Goal: Task Accomplishment & Management: Manage account settings

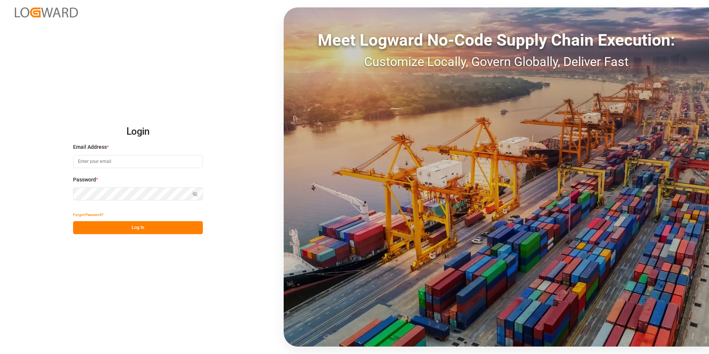
type input "[PERSON_NAME][EMAIL_ADDRESS][PERSON_NAME][DOMAIN_NAME]"
click at [197, 195] on div "Show password" at bounding box center [138, 193] width 130 height 13
click at [79, 230] on button "Log In" at bounding box center [138, 227] width 130 height 13
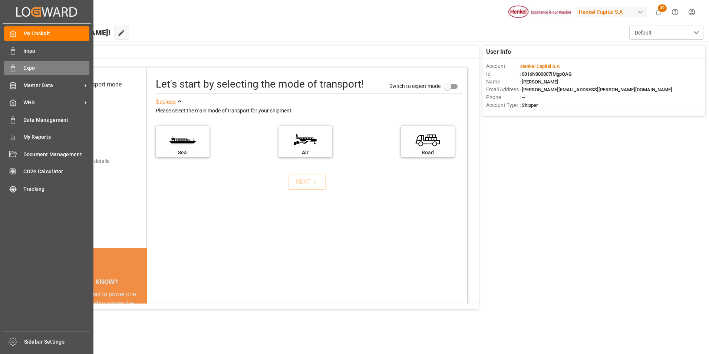
click at [29, 69] on span "Expo" at bounding box center [56, 68] width 66 height 8
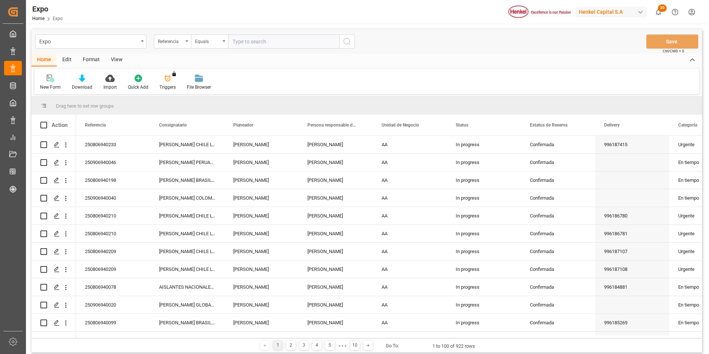
click at [240, 42] on input "text" at bounding box center [283, 41] width 111 height 14
type input "250806940098"
click at [347, 43] on icon "search button" at bounding box center [347, 41] width 9 height 9
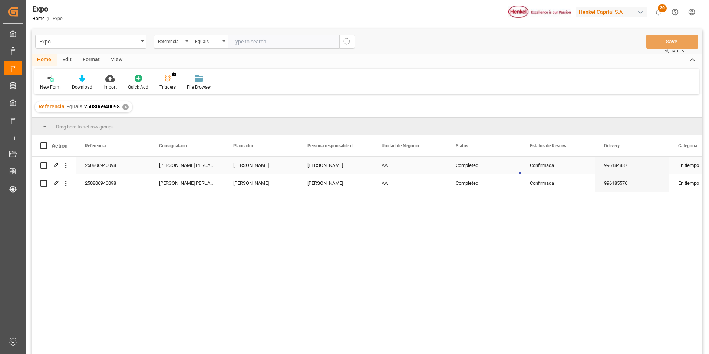
click at [447, 160] on div "Completed" at bounding box center [484, 165] width 74 height 17
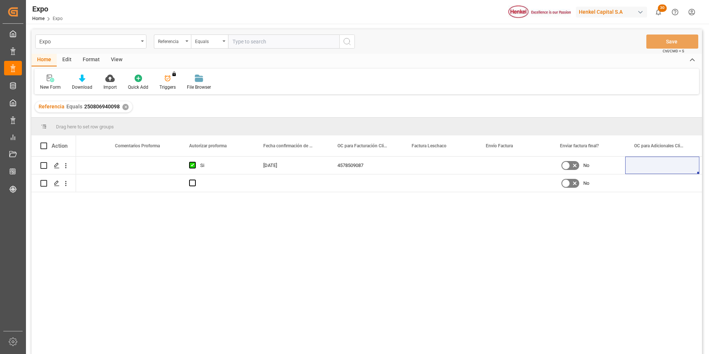
click at [127, 107] on div "✕" at bounding box center [125, 107] width 6 height 6
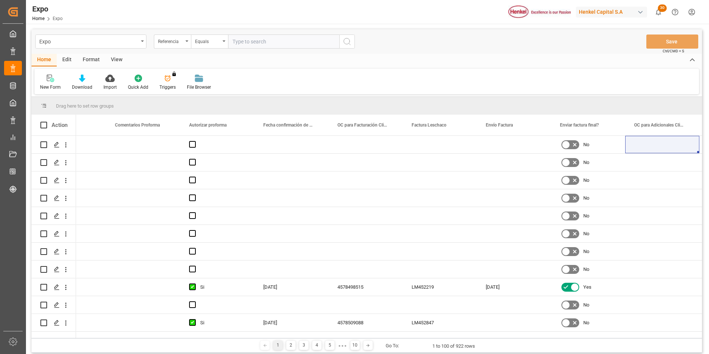
click at [240, 45] on input "text" at bounding box center [283, 41] width 111 height 14
paste input "250806940120"
type input "250806940120"
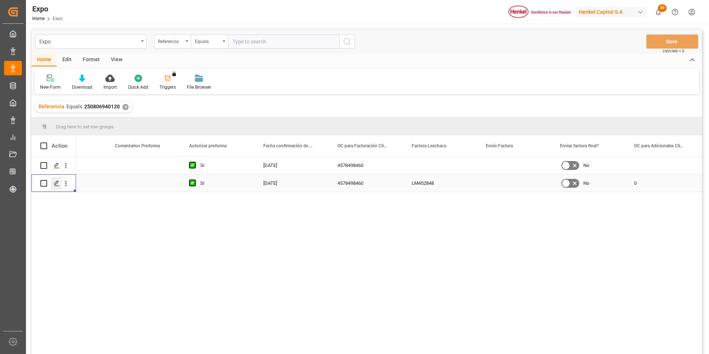
click at [60, 184] on div "Press SPACE to select this row." at bounding box center [56, 184] width 11 height 14
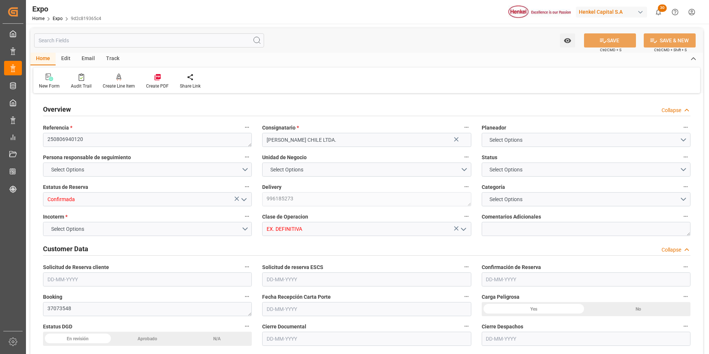
type input "15200"
type input "15953.6"
type input "20"
type input "9946893"
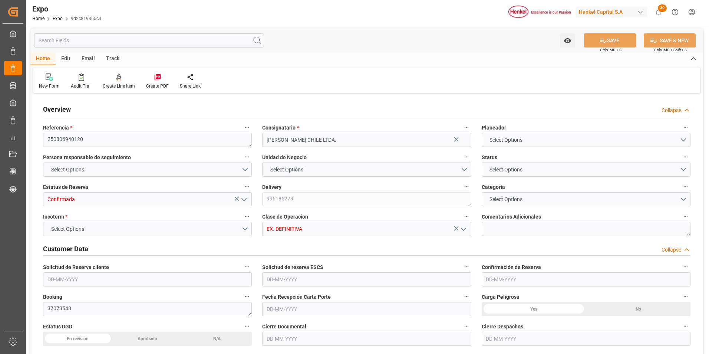
type input "9946893"
type input "MXZLO"
type input "CLSAI"
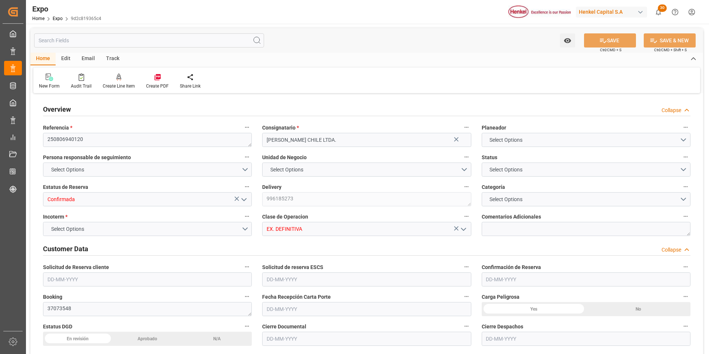
type input "4578498460"
type input "0"
type input "9946893"
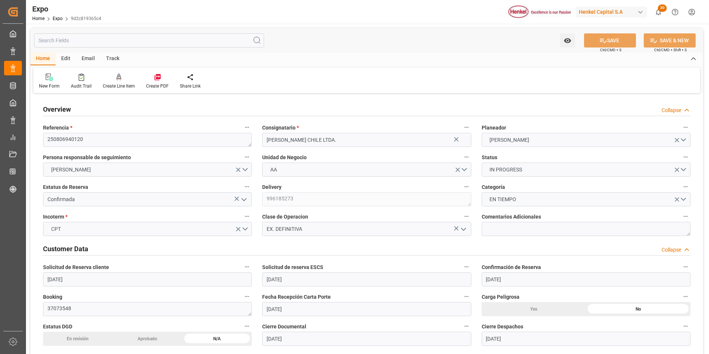
type input "[DATE]"
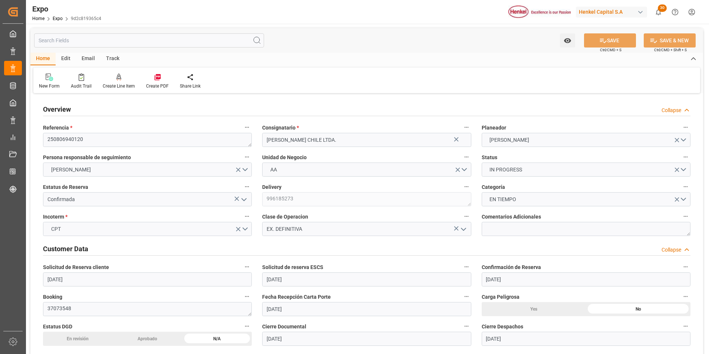
type input "[DATE]"
type input "[DATE] 00:00"
type input "[DATE]"
type input "[DATE] 23:15"
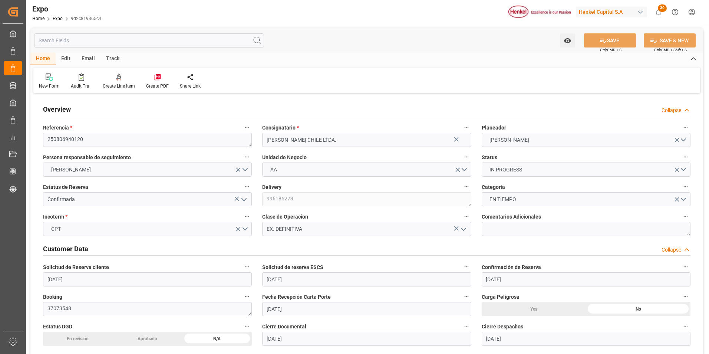
type input "[DATE]"
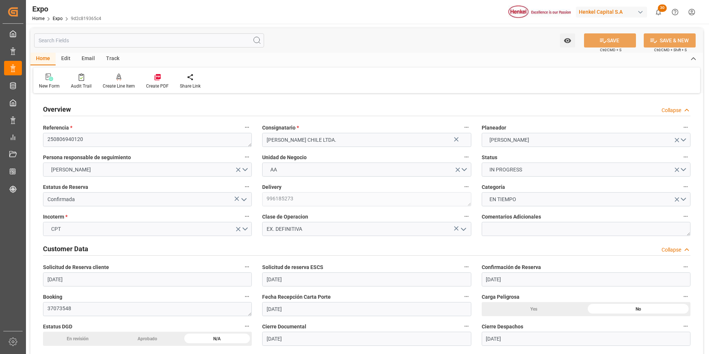
type input "[DATE] 12:00"
type input "[DATE] 00:00"
type input "[DATE] 20:12"
type input "[DATE] 23:00"
type input "[DATE] 00:00"
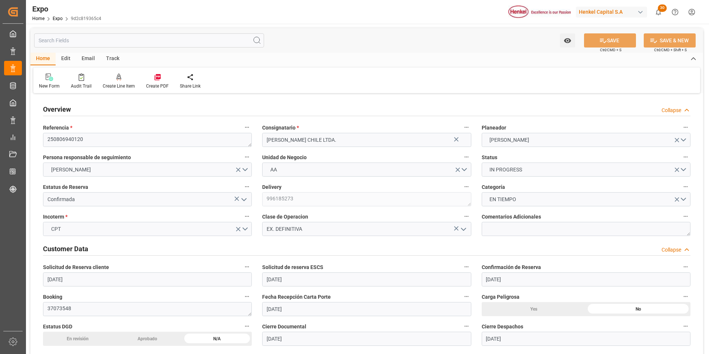
type input "[DATE]"
type input "[DATE] 05:22"
type input "[DATE] 11:31"
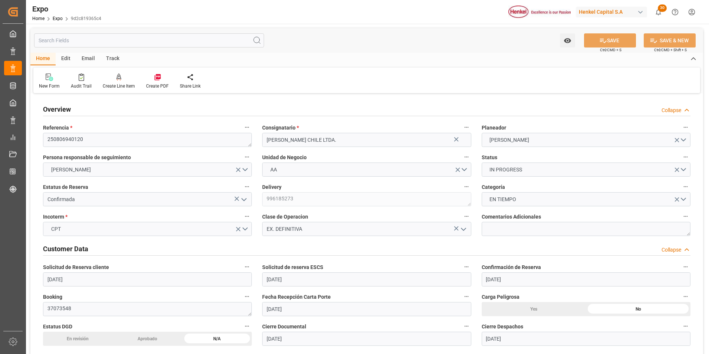
type input "[DATE] 04:21"
type input "[DATE] 13:00"
type input "[DATE] 20:52"
type input "[DATE] 23:00"
type input "[DATE] 19:18"
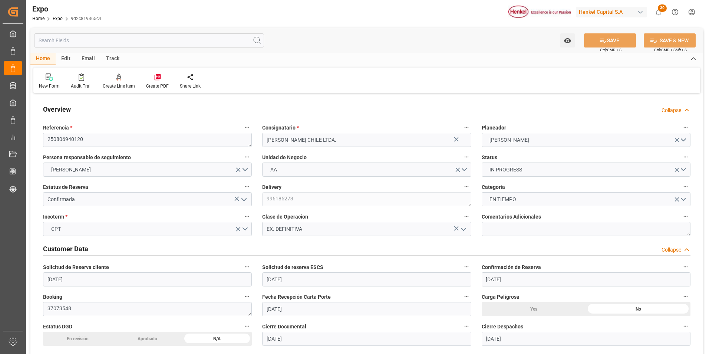
type input "[DATE] 19:18"
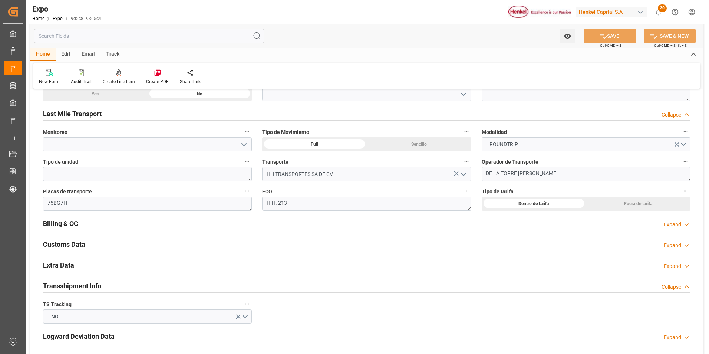
scroll to position [1150, 0]
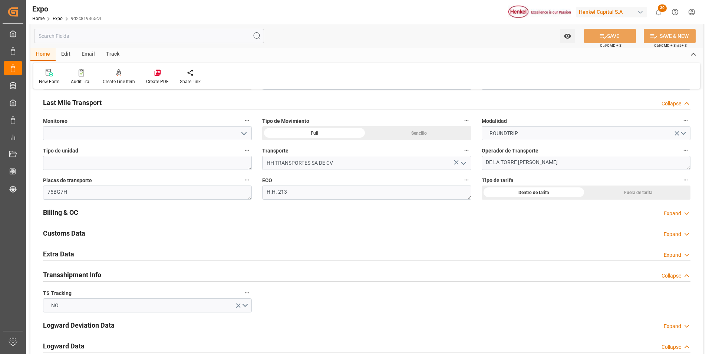
click at [673, 216] on div "Expand" at bounding box center [672, 214] width 17 height 8
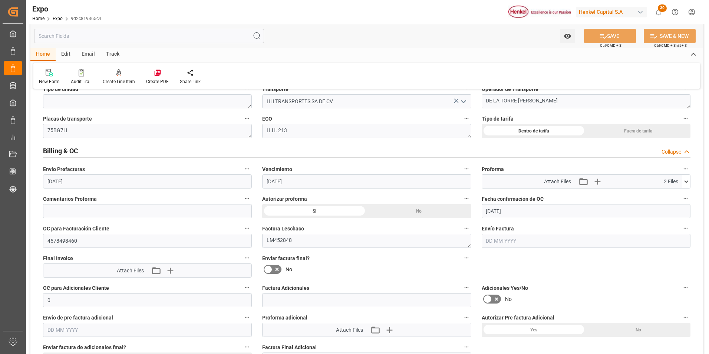
scroll to position [1224, 0]
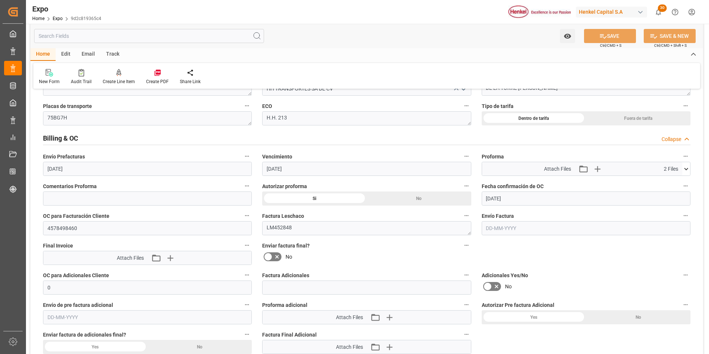
click at [497, 228] on input "text" at bounding box center [586, 228] width 209 height 14
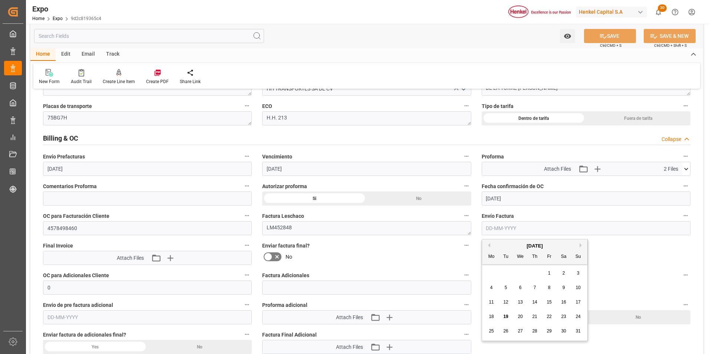
click at [504, 315] on span "19" at bounding box center [505, 316] width 5 height 5
type input "[DATE]"
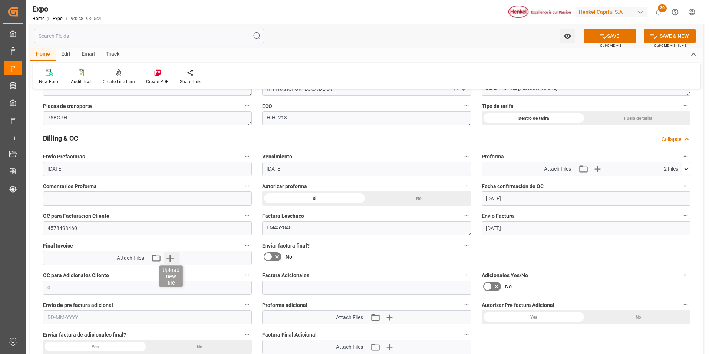
click at [171, 258] on icon "button" at bounding box center [170, 257] width 7 height 7
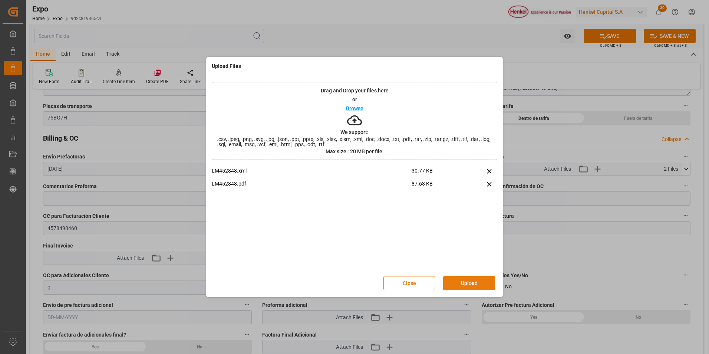
click at [463, 287] on button "Upload" at bounding box center [469, 283] width 52 height 14
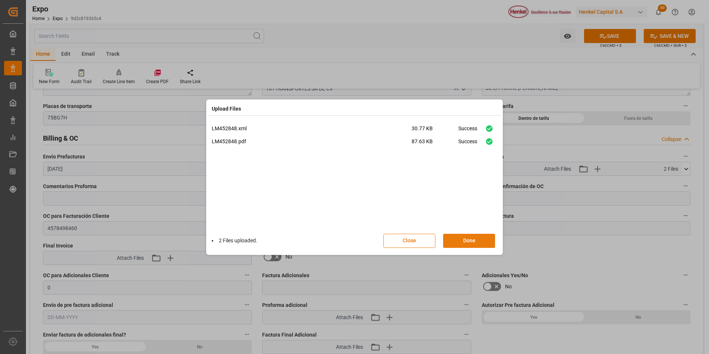
click at [458, 240] on button "Done" at bounding box center [469, 241] width 52 height 14
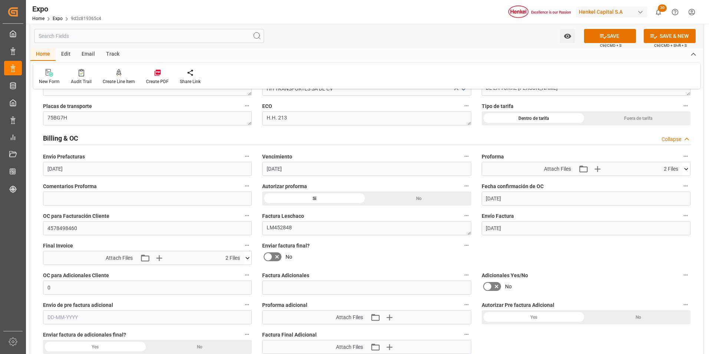
click at [270, 257] on icon at bounding box center [268, 256] width 9 height 9
click at [0, 0] on input "checkbox" at bounding box center [0, 0] width 0 height 0
click at [601, 41] on button "SAVE" at bounding box center [610, 36] width 52 height 14
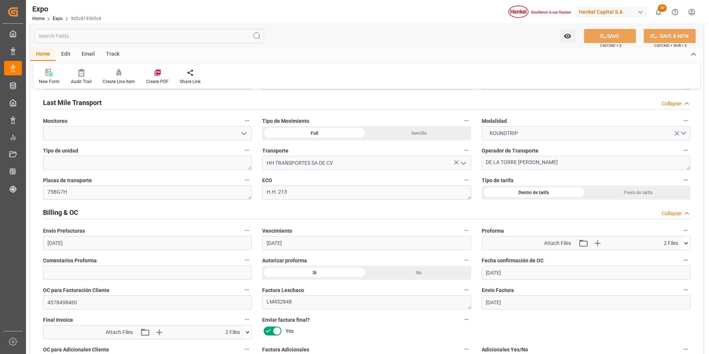
scroll to position [1039, 0]
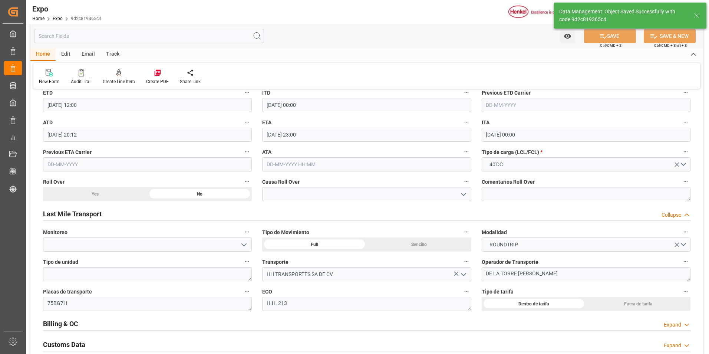
type textarea "[PERSON_NAME]"
type input "[DATE] 15:14"
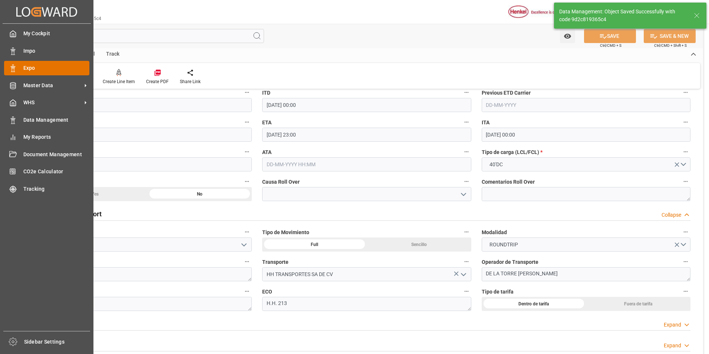
click at [16, 64] on div "Expo Expo" at bounding box center [46, 68] width 85 height 14
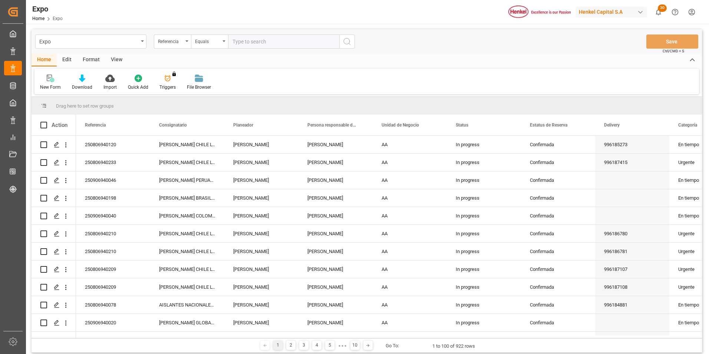
click at [253, 43] on input "text" at bounding box center [283, 41] width 111 height 14
paste input "250806940099"
type input "250806940099"
click at [342, 42] on button "search button" at bounding box center [347, 41] width 16 height 14
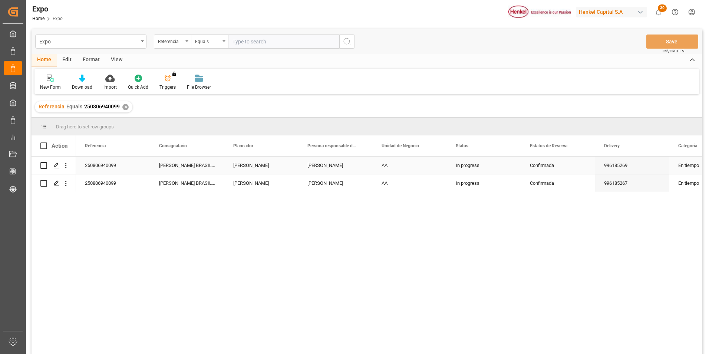
click at [310, 169] on div "[PERSON_NAME]" at bounding box center [336, 165] width 74 height 17
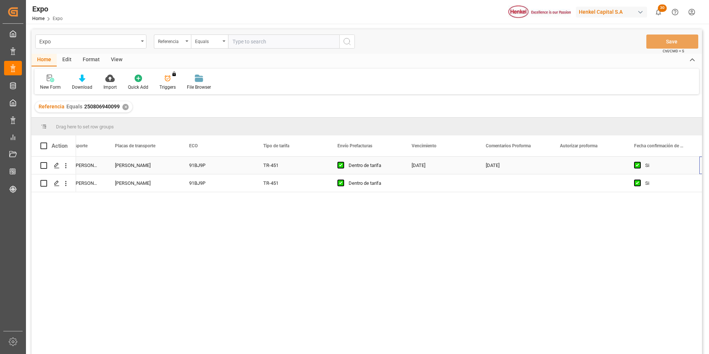
scroll to position [0, 7092]
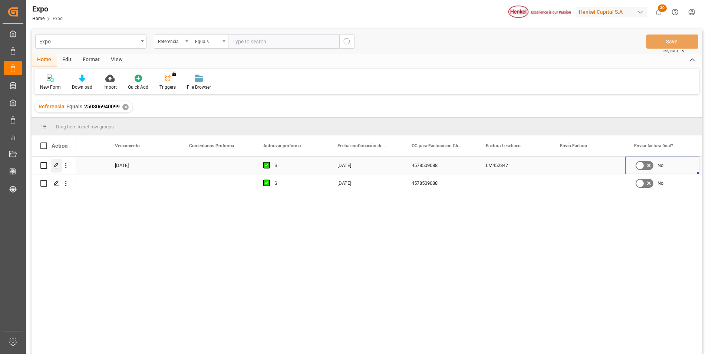
click at [55, 168] on line "Press SPACE to select this row." at bounding box center [57, 168] width 4 height 0
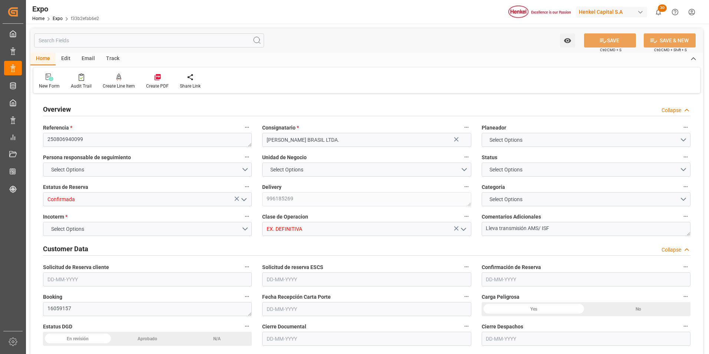
type input "10850"
type input "11419.094"
type input "18"
type input "9229829"
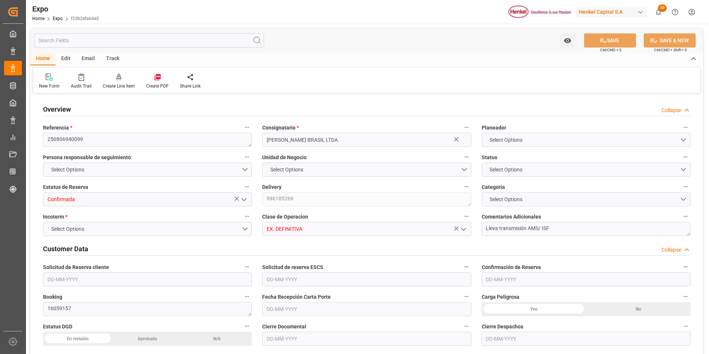
type input "9229829"
type input "MXATM"
type input "BRSSZ"
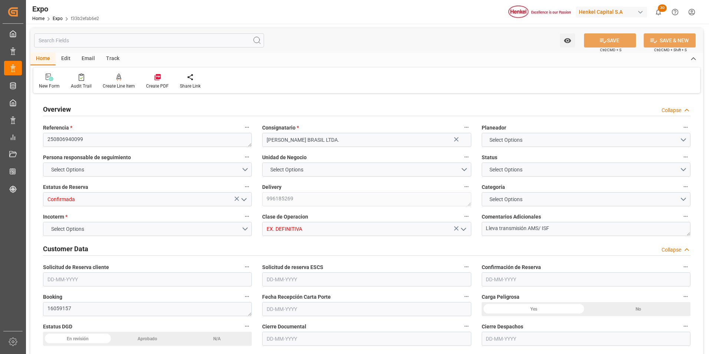
type input "9229829"
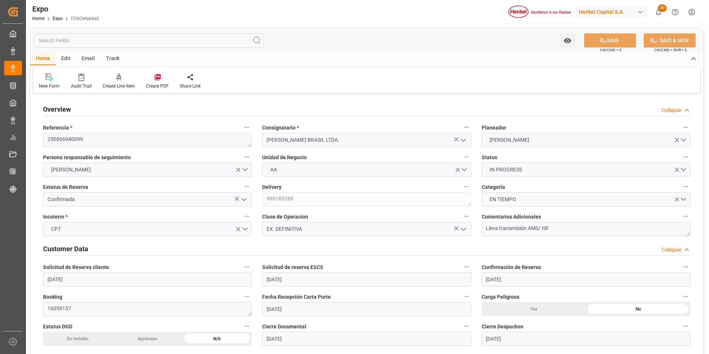
type input "[DATE]"
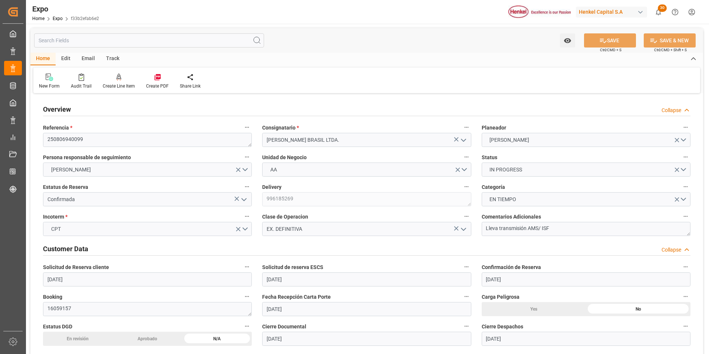
type input "[DATE]"
type input "[DATE] 00:00"
type input "[DATE]"
type input "[DATE] 18:59"
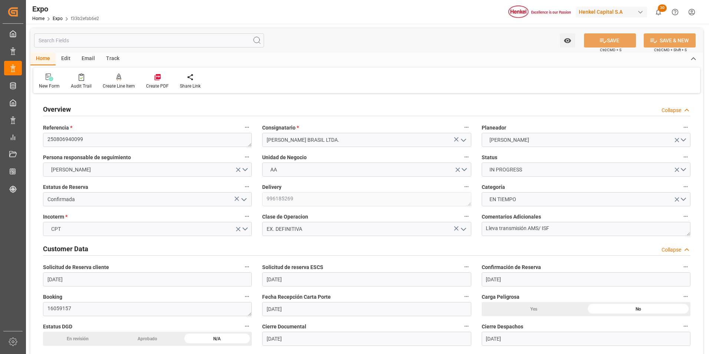
type input "[DATE]"
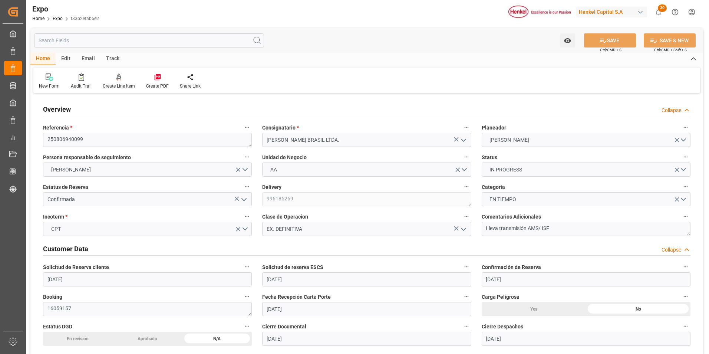
type input "[DATE] 15:00"
type input "[DATE] 00:00"
type input "[DATE] 11:30"
type input "[DATE] 19:00"
type input "[DATE] 00:00"
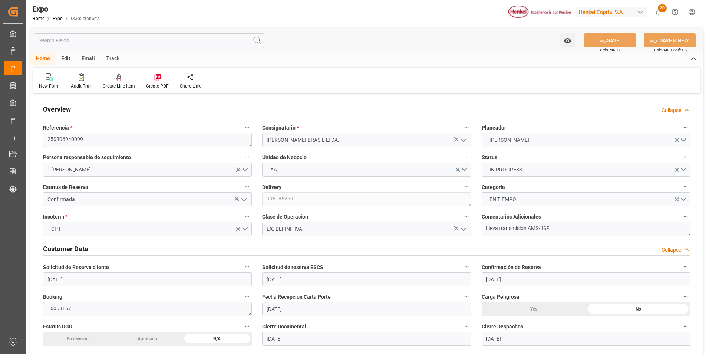
type input "[DATE] 05:28"
type input "[DATE] 10:58"
type input "[DATE] 07:33"
type input "[DATE] 11:30"
type input "[DATE] 11:53"
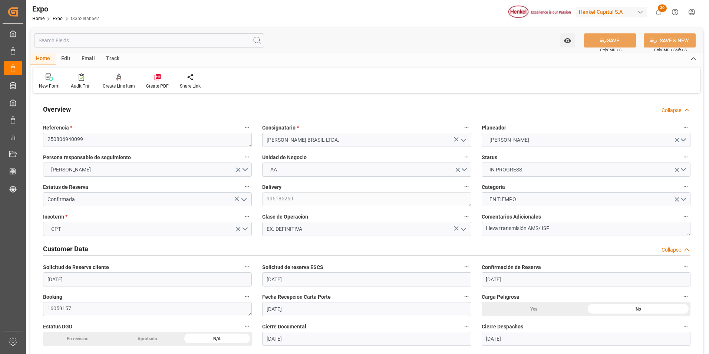
type input "[DATE] 19:00"
type input "[DATE] 08:23"
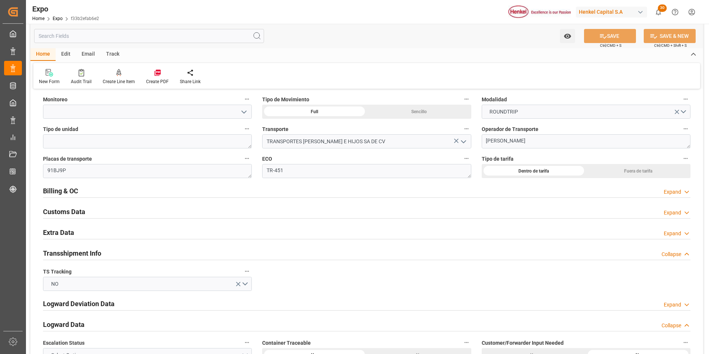
click at [666, 194] on div "Expand" at bounding box center [672, 192] width 17 height 8
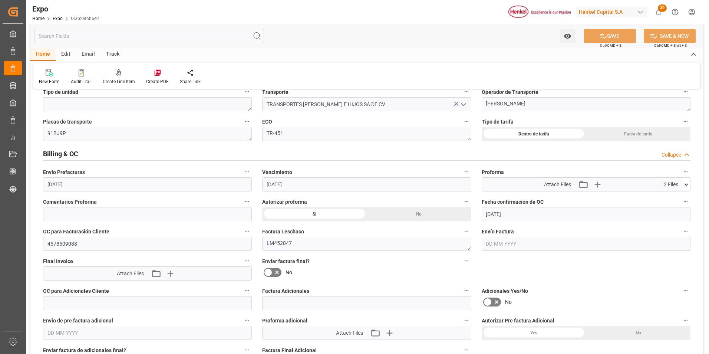
click at [491, 244] on input "text" at bounding box center [586, 244] width 209 height 14
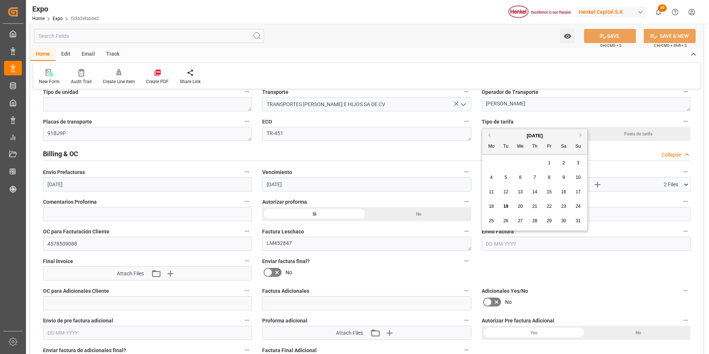
click at [504, 206] on span "19" at bounding box center [505, 206] width 5 height 5
type input "[DATE]"
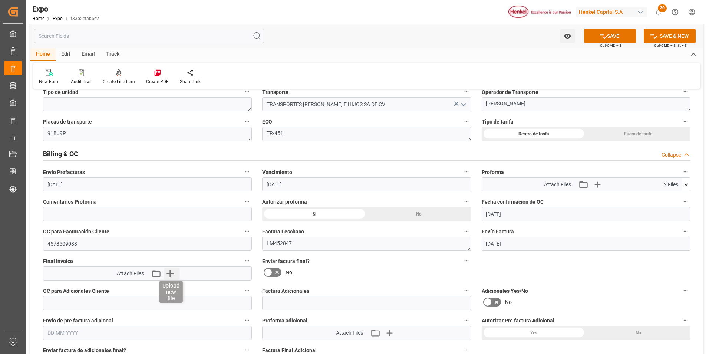
click at [173, 276] on icon "button" at bounding box center [170, 273] width 12 height 12
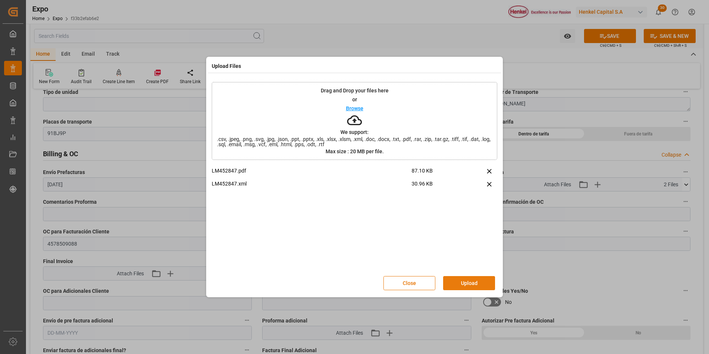
click at [470, 285] on button "Upload" at bounding box center [469, 283] width 52 height 14
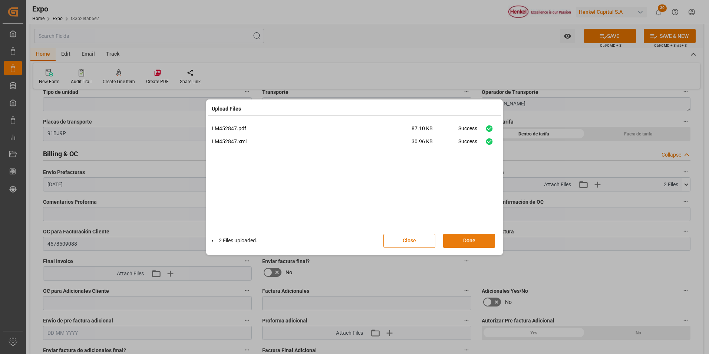
click at [470, 241] on button "Done" at bounding box center [469, 241] width 52 height 14
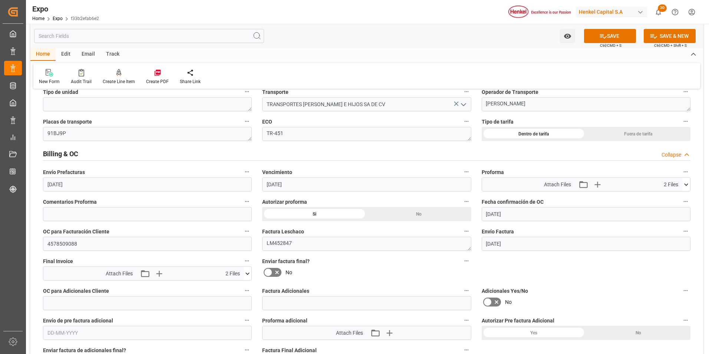
click at [267, 271] on icon at bounding box center [268, 272] width 9 height 9
click at [0, 0] on input "checkbox" at bounding box center [0, 0] width 0 height 0
click at [598, 41] on button "SAVE" at bounding box center [610, 36] width 52 height 14
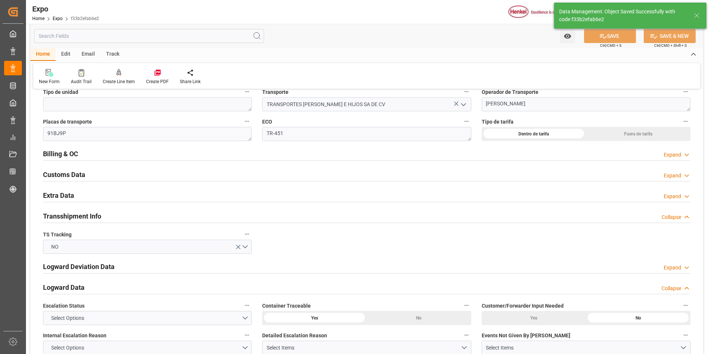
type textarea "[PERSON_NAME]"
type input "[DATE] 15:20"
